Goal: Transaction & Acquisition: Book appointment/travel/reservation

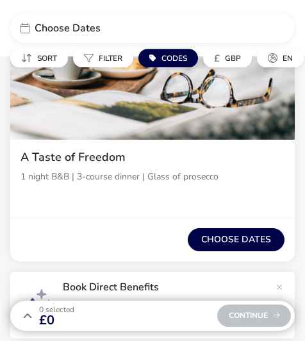
scroll to position [267, 0]
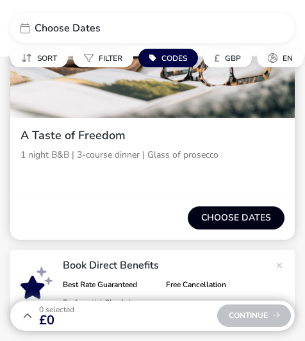
click at [247, 221] on button "Choose dates" at bounding box center [236, 217] width 97 height 23
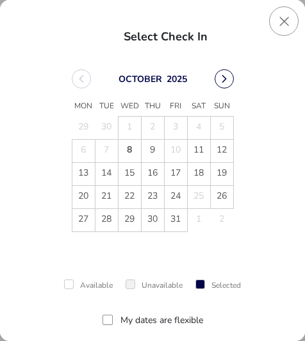
click at [221, 79] on button "Next Month" at bounding box center [224, 78] width 19 height 19
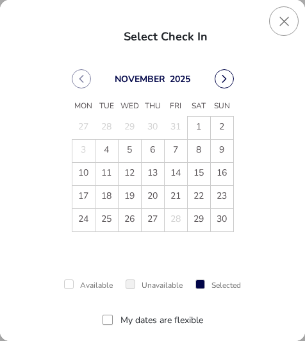
click at [224, 78] on button "Next Month" at bounding box center [224, 78] width 19 height 19
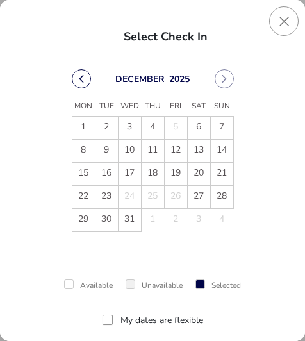
click at [88, 84] on button "Previous Month" at bounding box center [81, 78] width 19 height 19
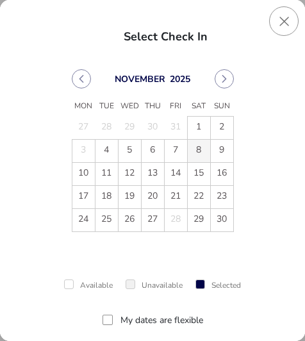
click at [196, 152] on span "8" at bounding box center [199, 151] width 22 height 22
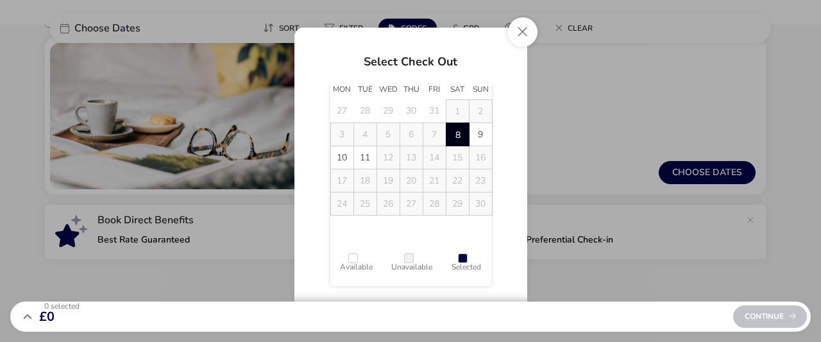
scroll to position [113, 0]
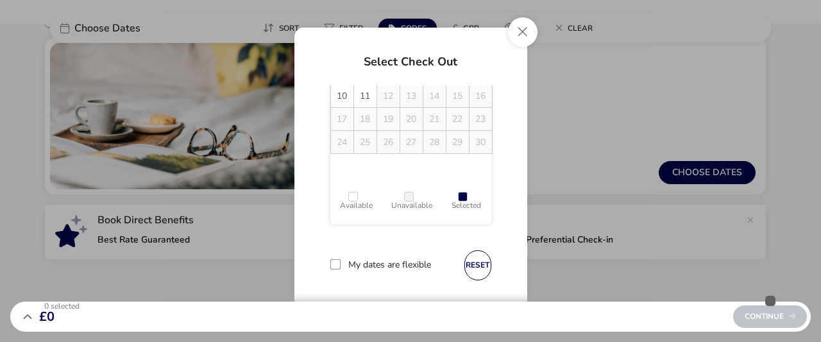
click at [305, 322] on div "Continue" at bounding box center [770, 316] width 74 height 22
click at [305, 261] on div at bounding box center [335, 264] width 10 height 10
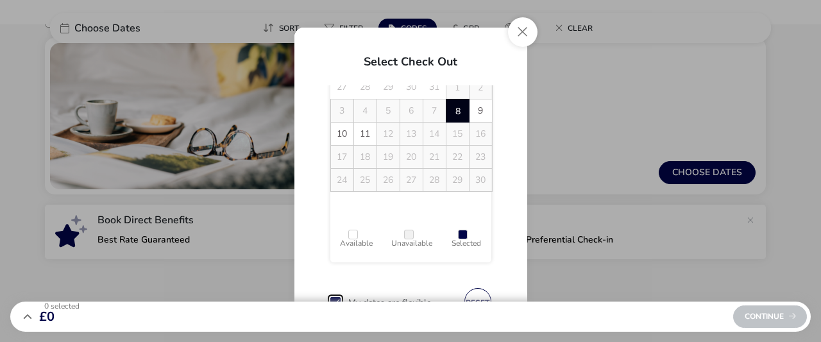
scroll to position [79, 0]
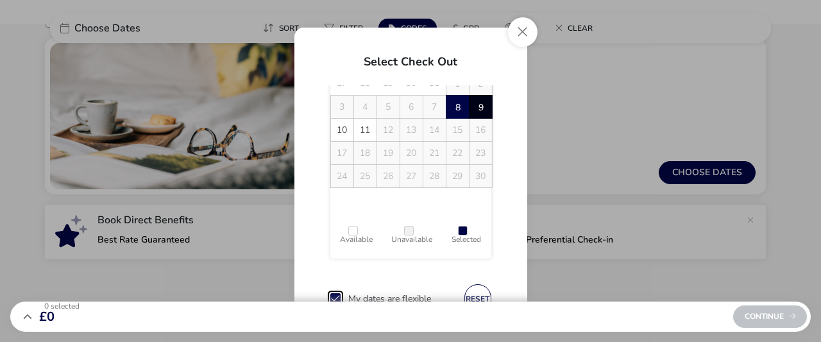
click at [305, 110] on span "9" at bounding box center [480, 107] width 22 height 22
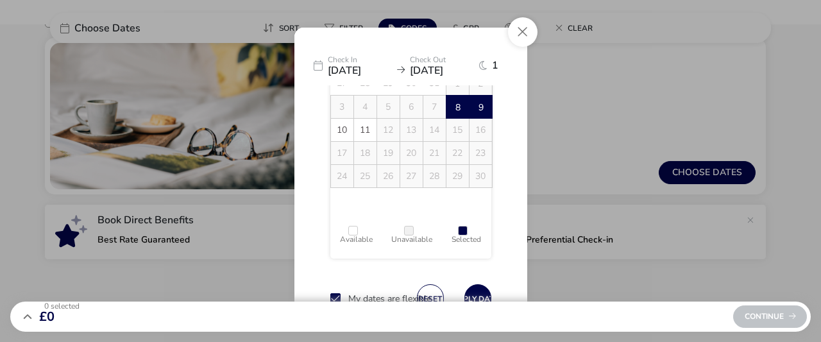
scroll to position [113, 0]
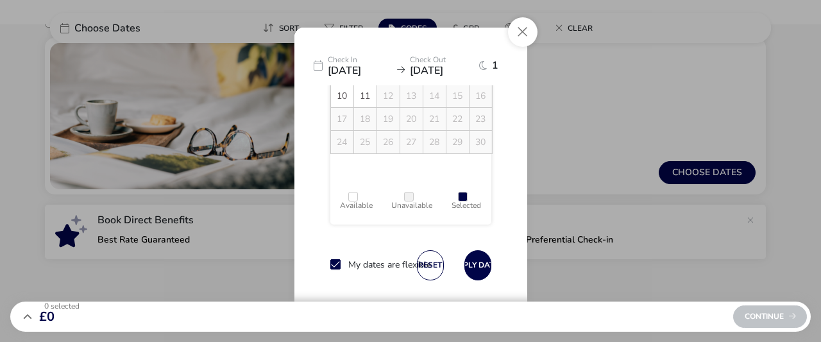
click at [305, 265] on div at bounding box center [336, 265] width 12 height 12
click at [305, 263] on icon at bounding box center [335, 264] width 9 height 9
click at [122, 314] on div "0 Selected £0 Continue" at bounding box center [410, 316] width 800 height 30
click at [305, 323] on div "Continue" at bounding box center [770, 316] width 74 height 22
click at [305, 42] on button "Close" at bounding box center [522, 31] width 29 height 29
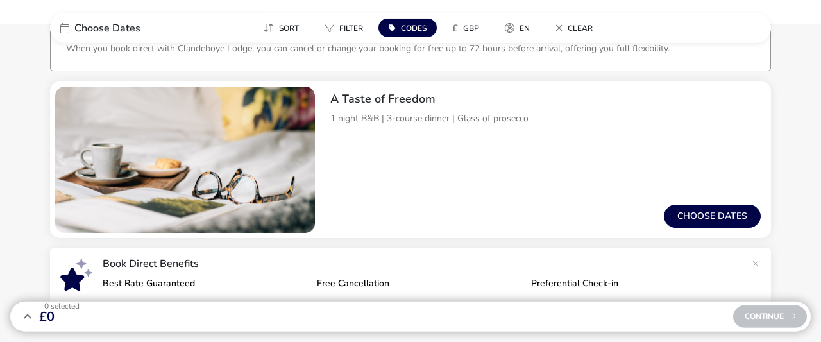
scroll to position [132, 0]
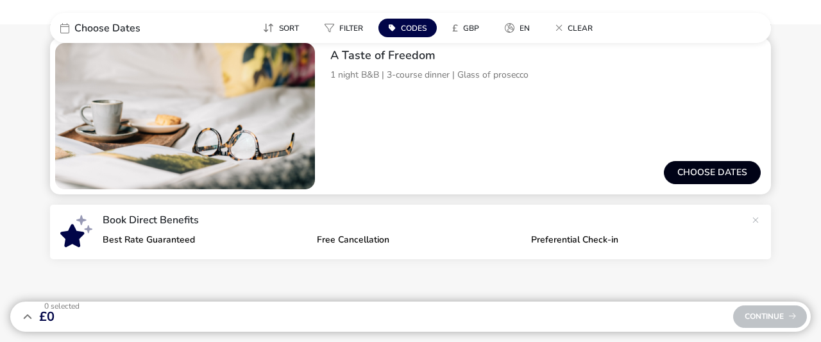
click at [305, 172] on button "Choose dates" at bounding box center [712, 172] width 97 height 23
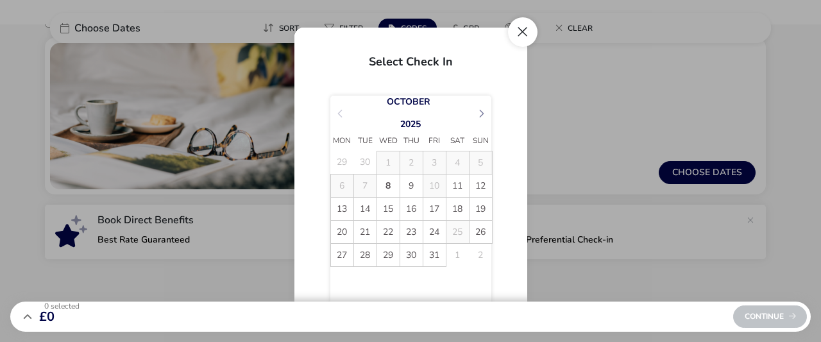
click at [305, 28] on button "Close" at bounding box center [522, 31] width 29 height 29
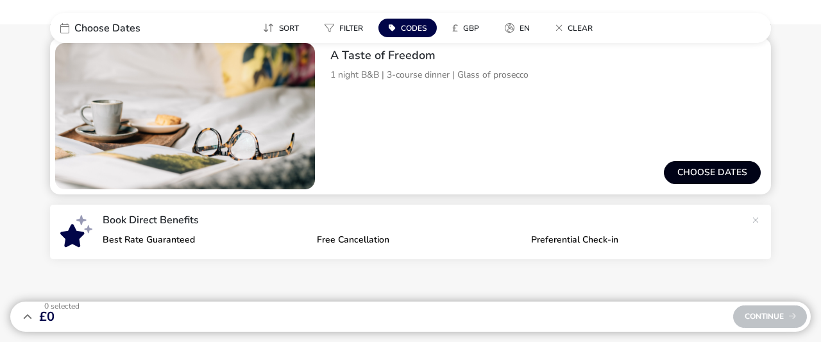
click at [305, 181] on button "Choose dates" at bounding box center [712, 172] width 97 height 23
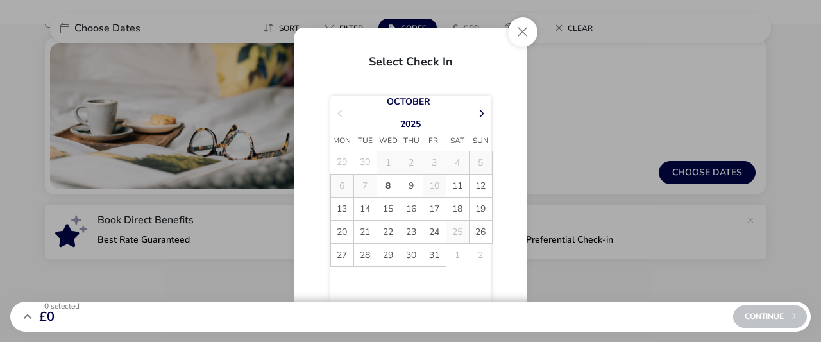
click at [305, 110] on button "Next Month" at bounding box center [481, 113] width 19 height 19
click at [305, 187] on span "8" at bounding box center [457, 185] width 22 height 22
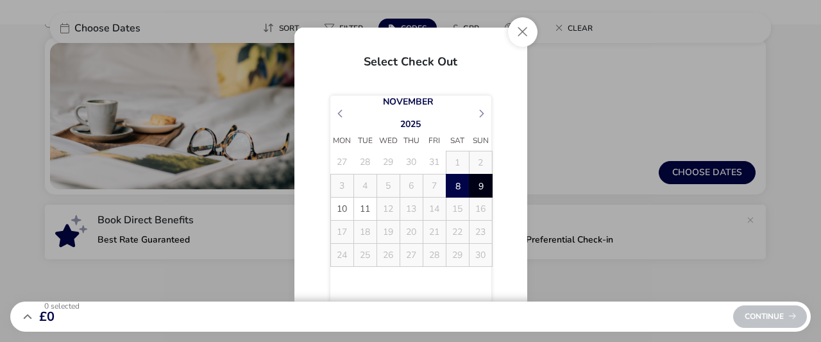
click at [305, 185] on span "9" at bounding box center [480, 185] width 22 height 22
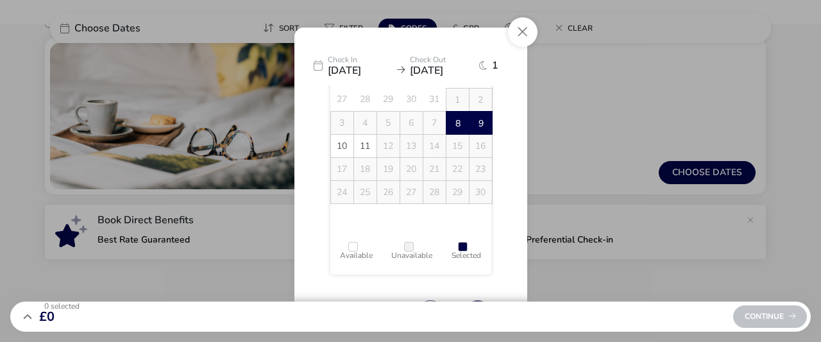
scroll to position [113, 0]
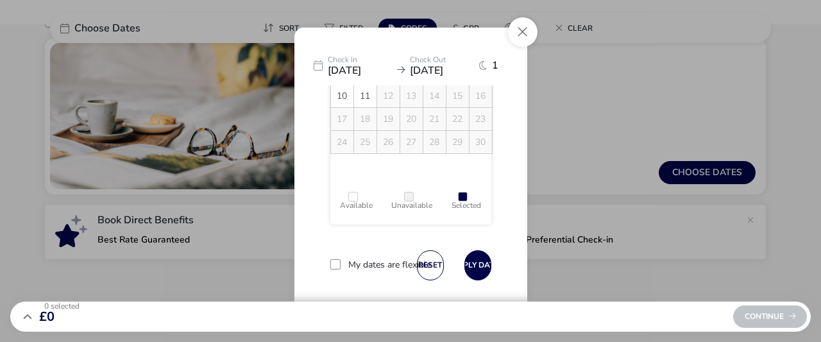
click at [305, 265] on div at bounding box center [335, 264] width 10 height 10
click at [305, 260] on button "Apply Dates" at bounding box center [477, 265] width 27 height 30
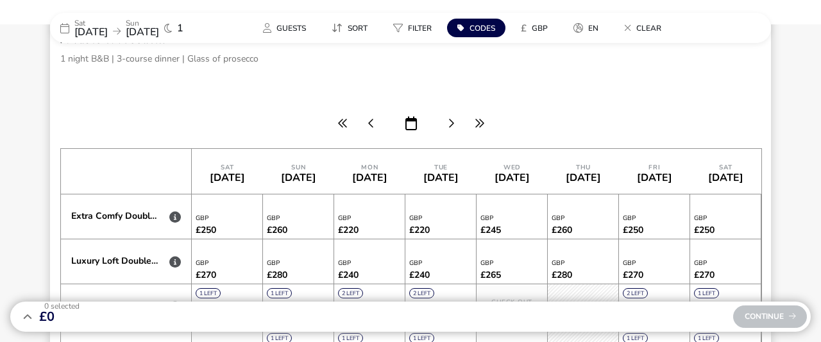
scroll to position [0, 3487]
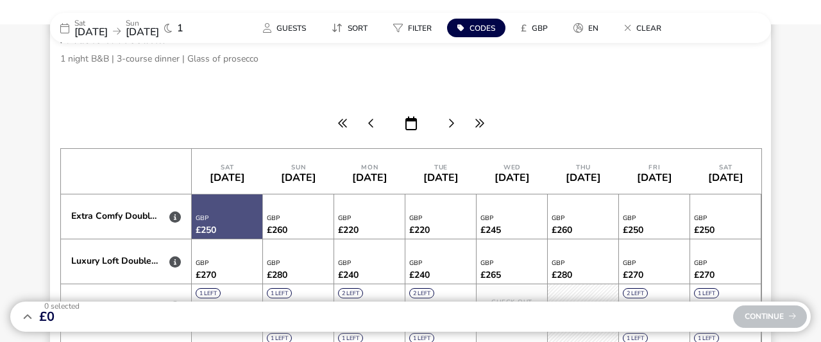
click at [221, 219] on div at bounding box center [227, 216] width 71 height 44
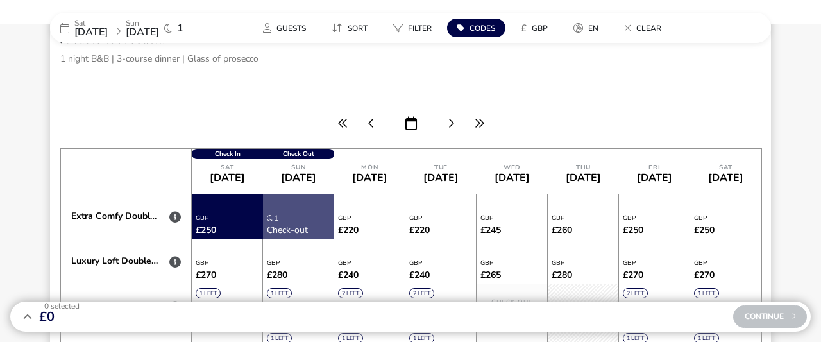
click at [275, 220] on div at bounding box center [298, 216] width 71 height 45
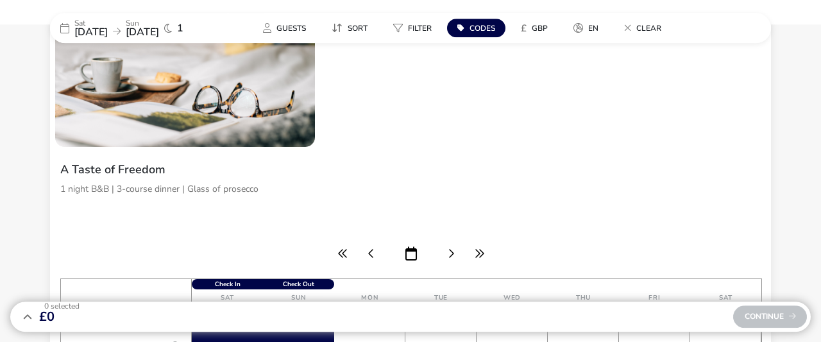
scroll to position [171, 0]
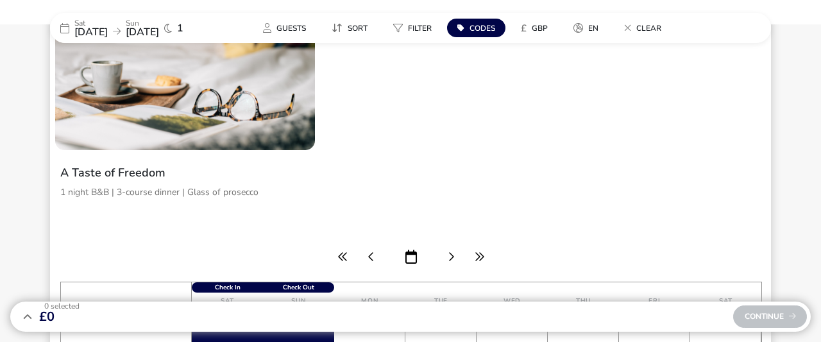
click at [305, 125] on div "A Taste of Freedom 1 night B&B | 3-course dinner | Glass of prosecco [DATE] [DA…" at bounding box center [410, 302] width 721 height 607
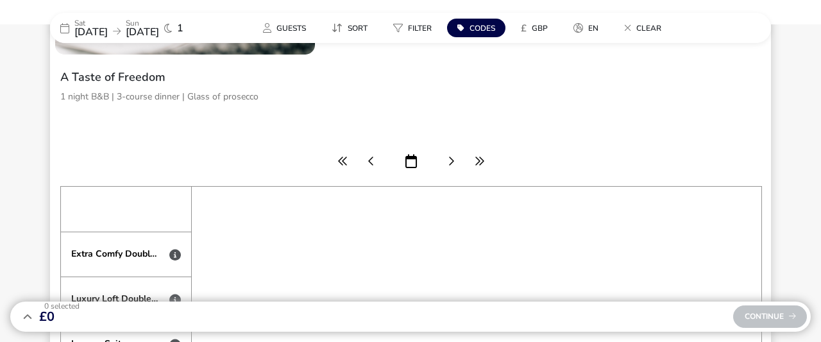
scroll to position [0, 3487]
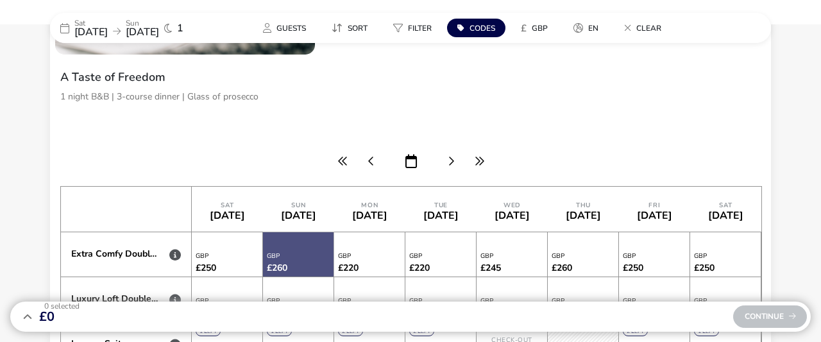
click at [289, 258] on div at bounding box center [298, 254] width 71 height 44
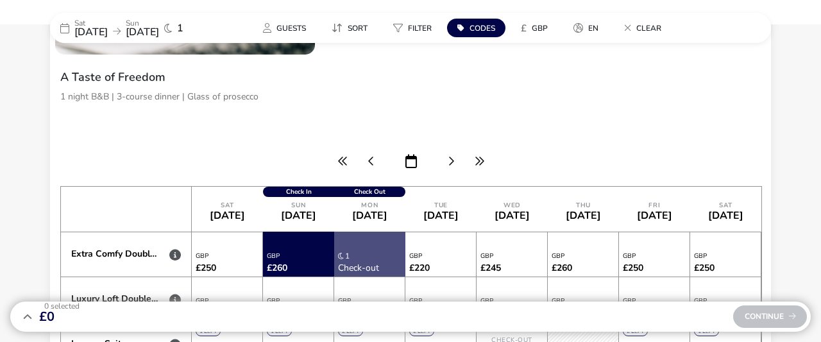
click at [305, 255] on div at bounding box center [369, 253] width 71 height 45
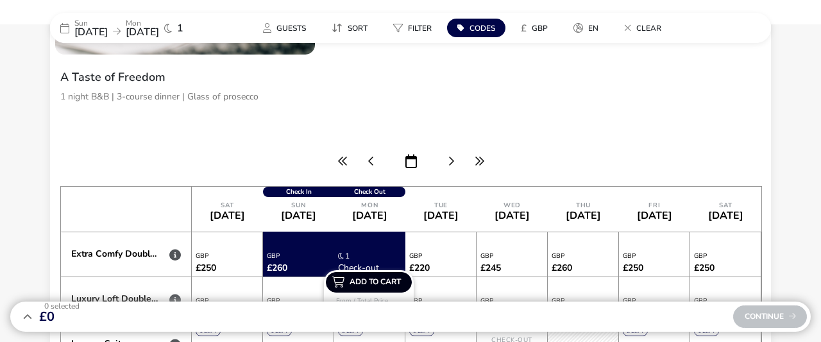
click at [305, 280] on span "Add to cart" at bounding box center [375, 282] width 62 height 8
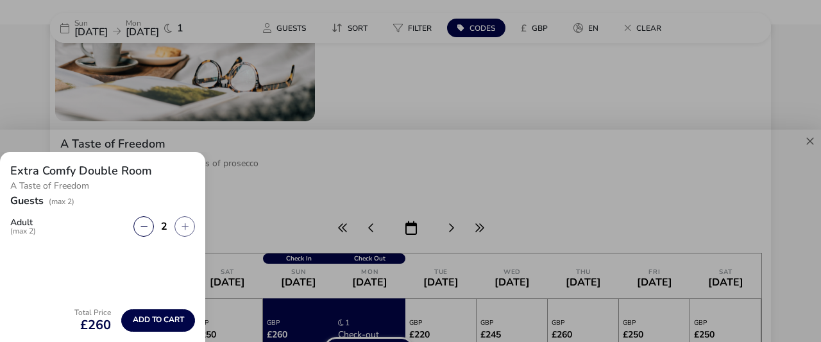
scroll to position [267, 0]
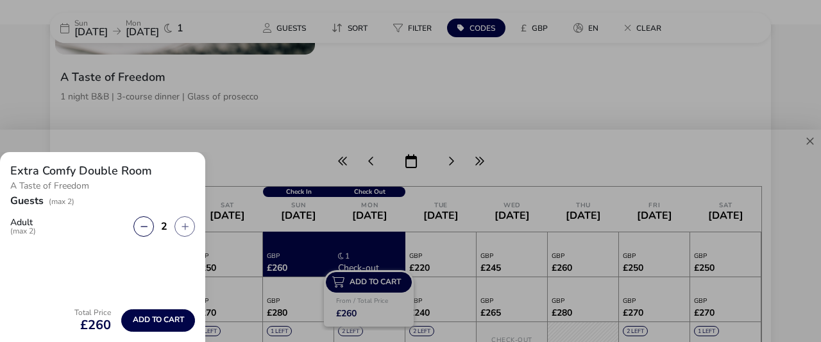
click at [226, 246] on div "Extra Comfy Double Room A Taste of Freedom Guests (max 2) Adult (max 2) 2 Total…" at bounding box center [410, 247] width 821 height 190
click at [237, 134] on div at bounding box center [410, 140] width 821 height 22
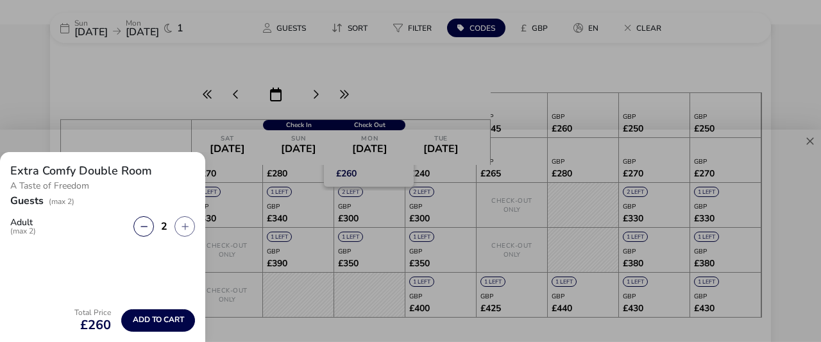
scroll to position [467, 0]
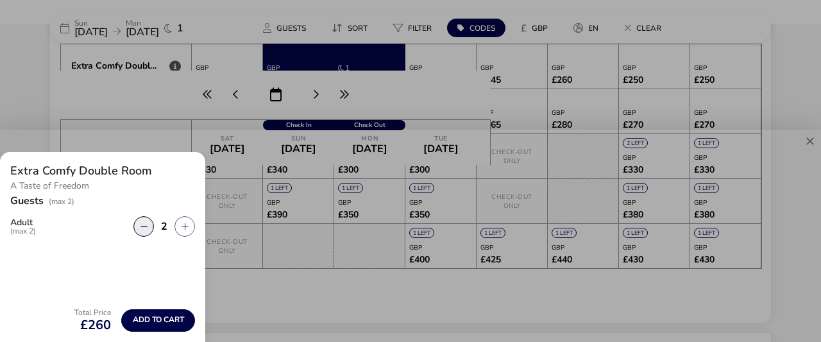
click at [142, 228] on button "button" at bounding box center [143, 226] width 21 height 21
click at [188, 228] on button "button" at bounding box center [184, 226] width 21 height 21
type input "2"
click at [136, 115] on div at bounding box center [410, 171] width 821 height 342
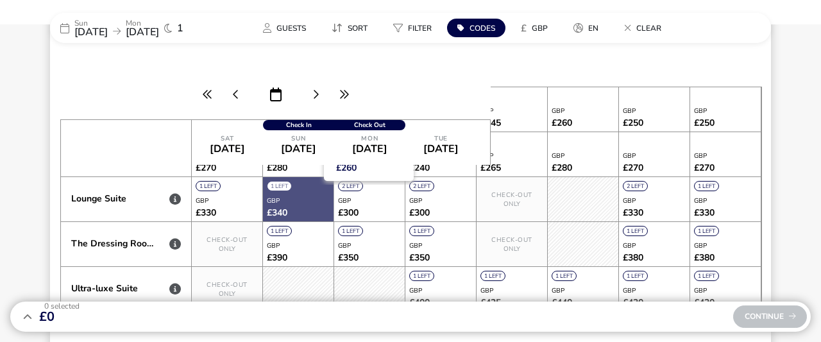
scroll to position [400, 0]
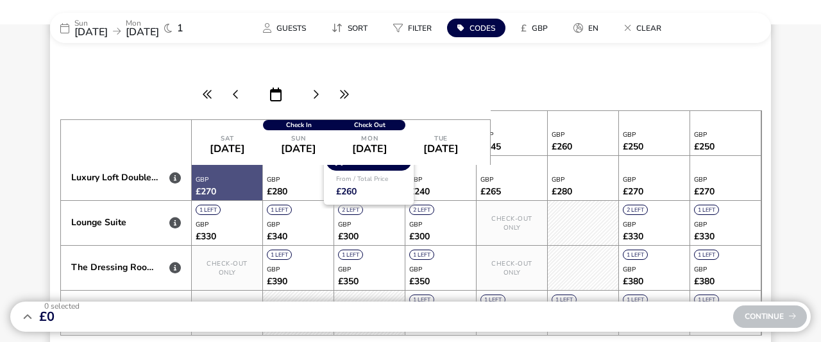
click at [208, 177] on div at bounding box center [227, 178] width 71 height 44
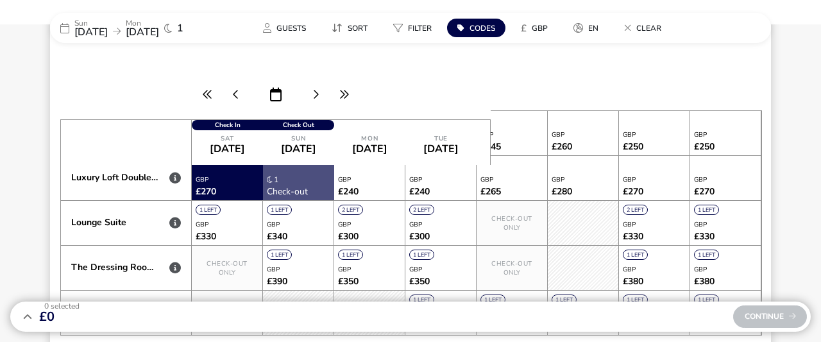
click at [274, 176] on div at bounding box center [298, 177] width 71 height 45
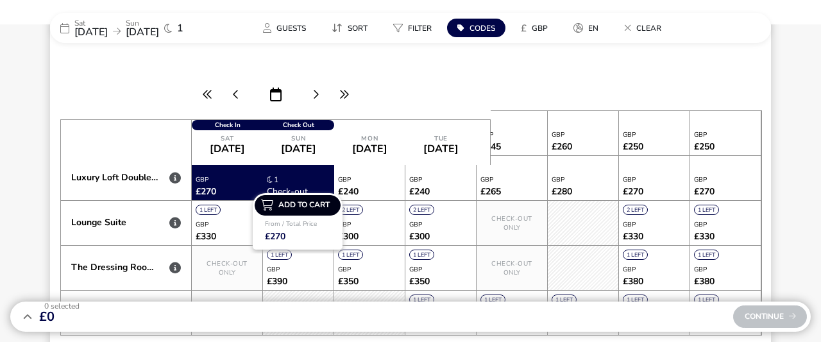
click at [305, 206] on span "Add to cart" at bounding box center [304, 205] width 62 height 8
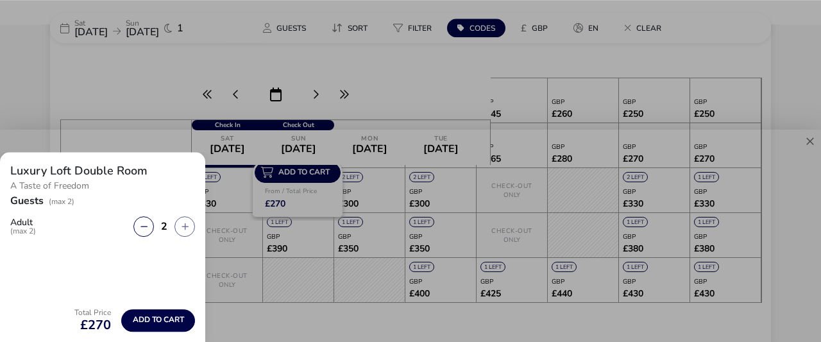
scroll to position [467, 0]
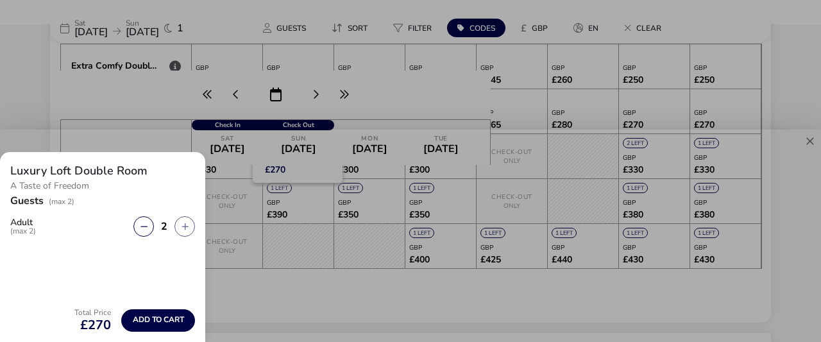
click at [305, 84] on div at bounding box center [410, 171] width 821 height 342
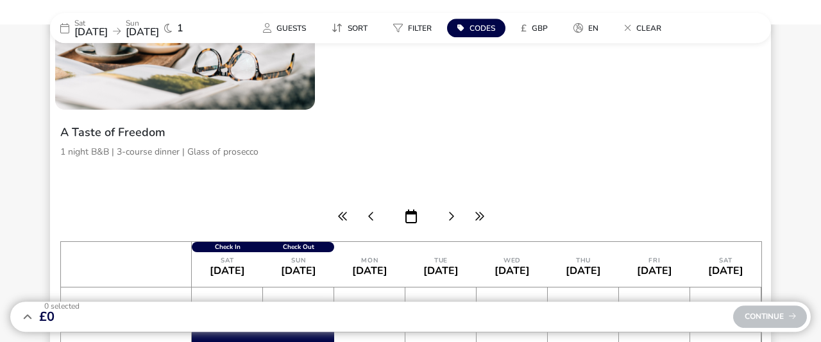
scroll to position [200, 0]
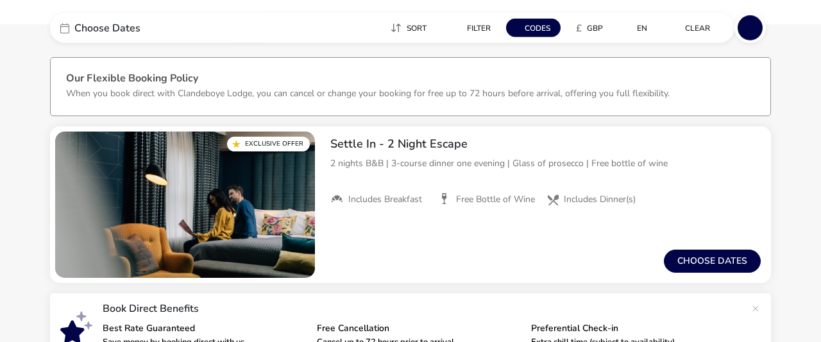
scroll to position [67, 0]
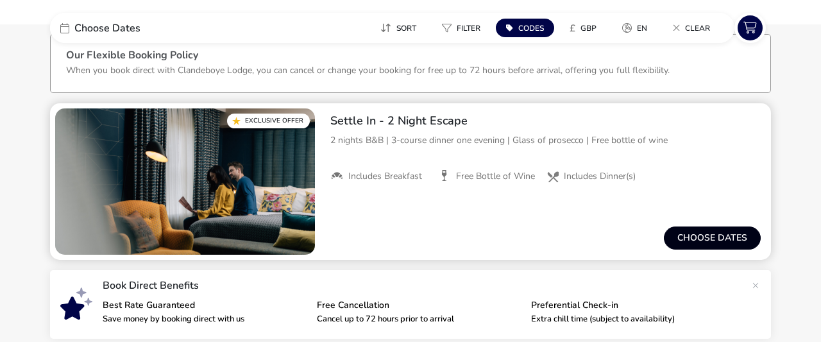
click at [720, 237] on button "Choose dates" at bounding box center [712, 237] width 97 height 23
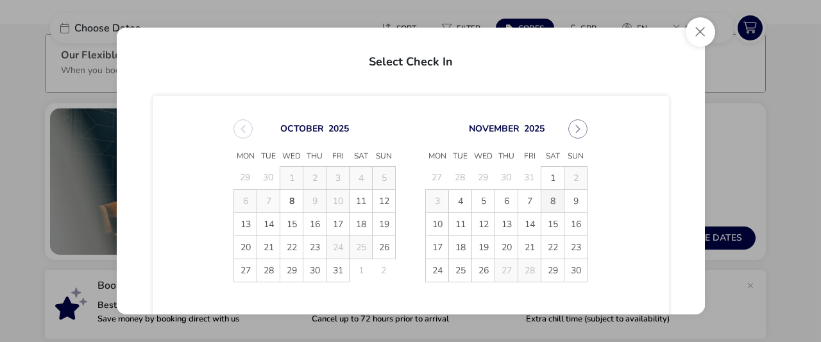
click at [556, 200] on span "8" at bounding box center [552, 201] width 22 height 22
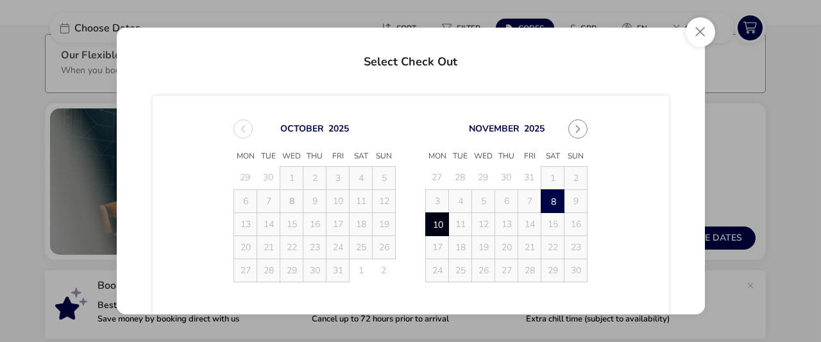
click at [441, 221] on span "10" at bounding box center [437, 224] width 22 height 22
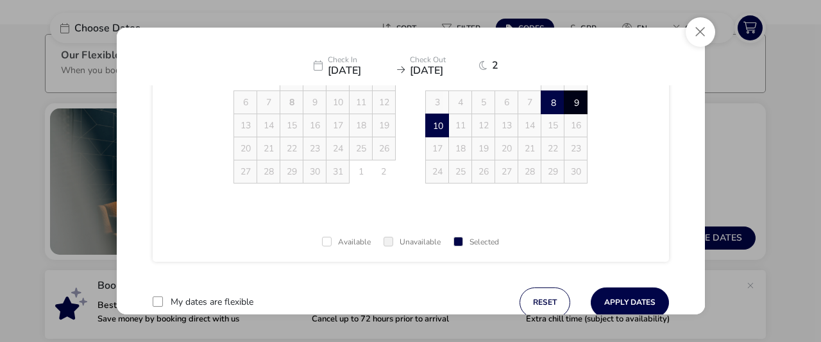
scroll to position [136, 0]
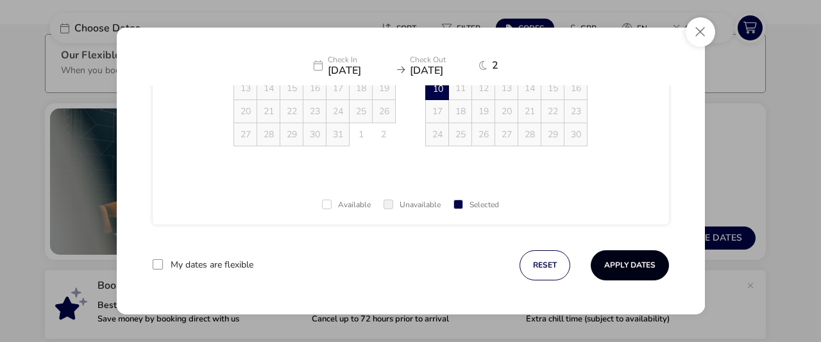
click at [615, 267] on button "Apply Dates" at bounding box center [629, 265] width 78 height 30
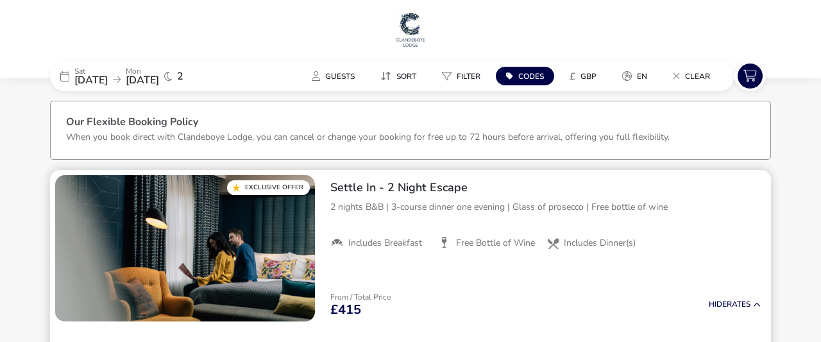
click at [688, 238] on ul "Includes Breakfast Free Bottle of Wine Includes Dinner(s)" at bounding box center [545, 243] width 430 height 12
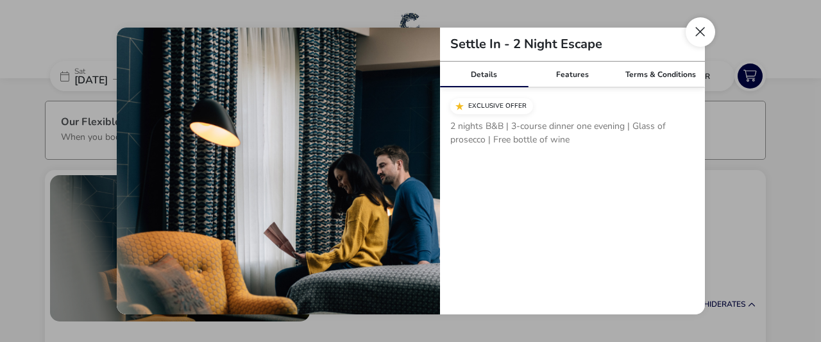
click at [704, 28] on button "Close modal" at bounding box center [699, 31] width 29 height 29
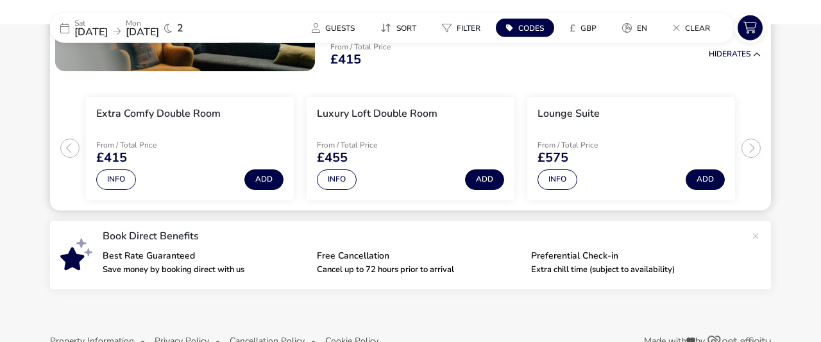
scroll to position [280, 0]
